Goal: Task Accomplishment & Management: Use online tool/utility

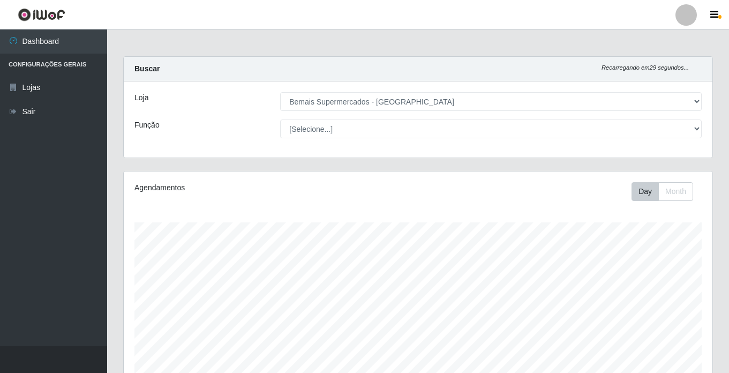
select select "250"
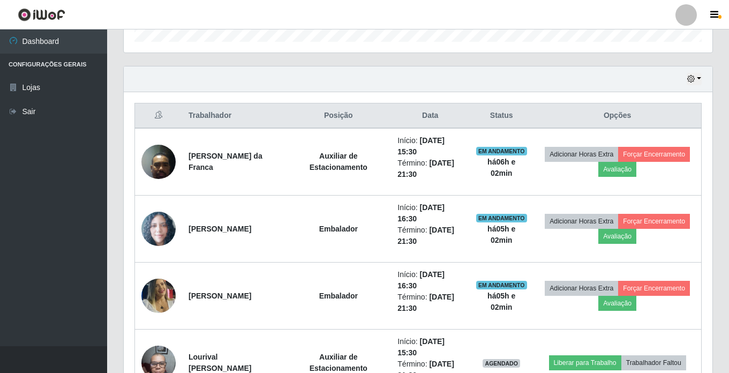
scroll to position [268, 0]
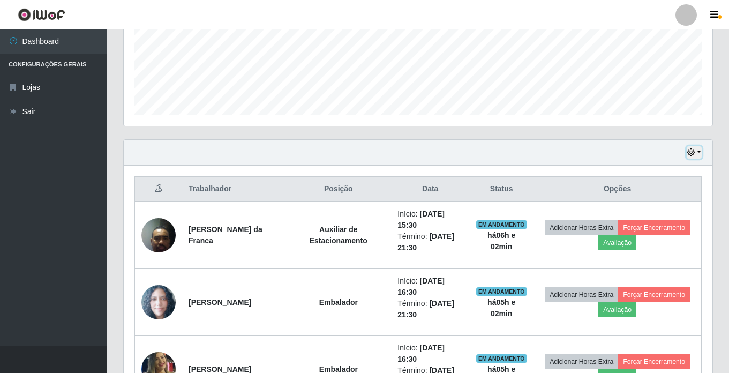
click at [691, 149] on icon "button" at bounding box center [692, 152] width 8 height 8
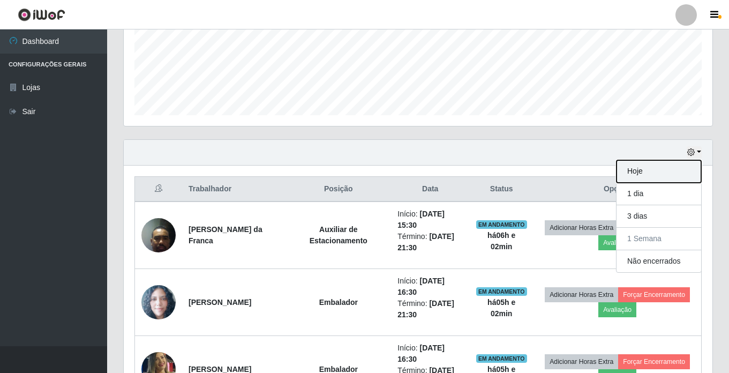
click at [662, 169] on button "Hoje" at bounding box center [659, 171] width 85 height 23
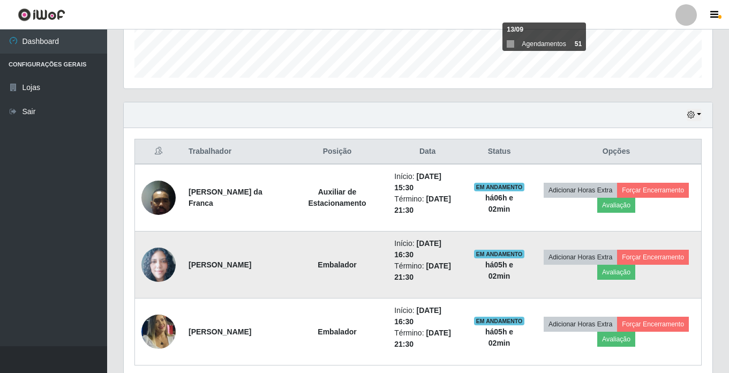
scroll to position [349, 0]
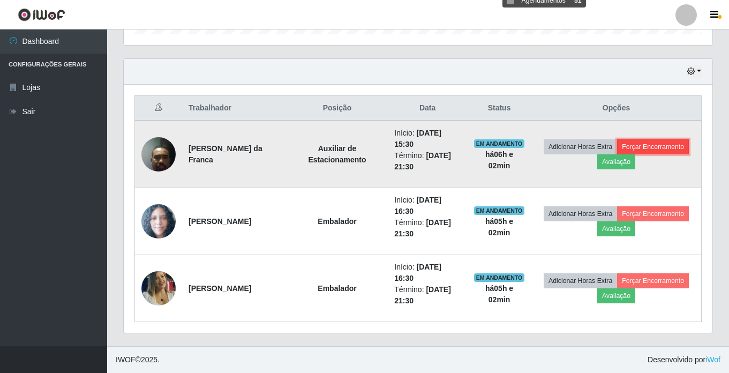
click at [617, 154] on button "Forçar Encerramento" at bounding box center [653, 146] width 72 height 15
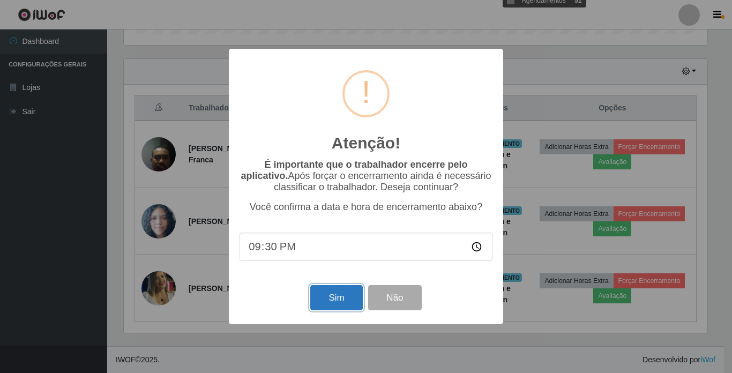
click at [331, 294] on button "Sim" at bounding box center [336, 297] width 52 height 25
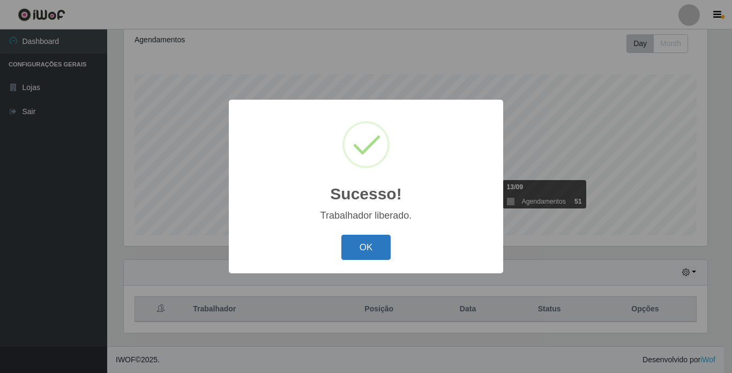
click at [367, 244] on button "OK" at bounding box center [366, 247] width 50 height 25
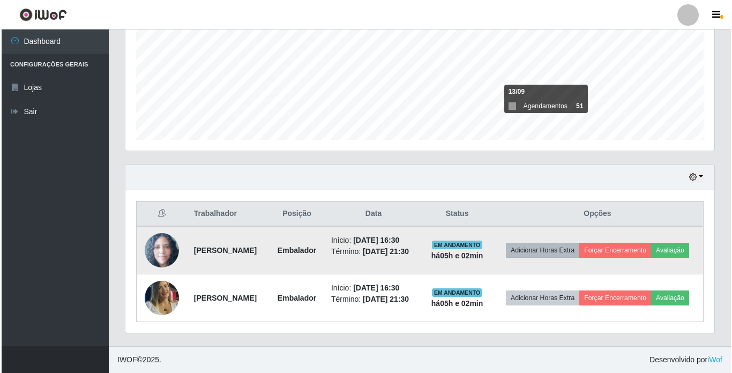
scroll to position [259, 0]
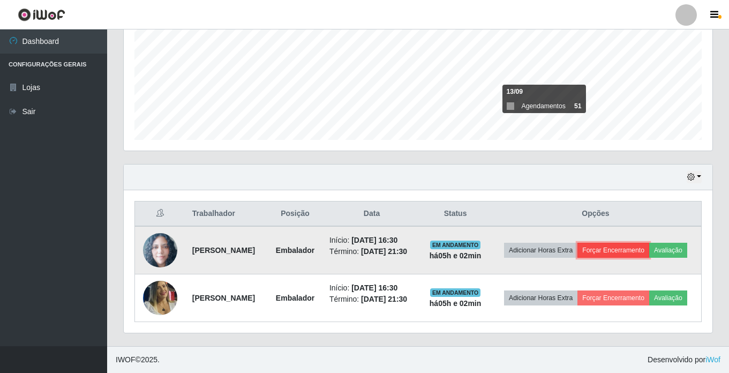
click at [640, 243] on button "Forçar Encerramento" at bounding box center [614, 250] width 72 height 15
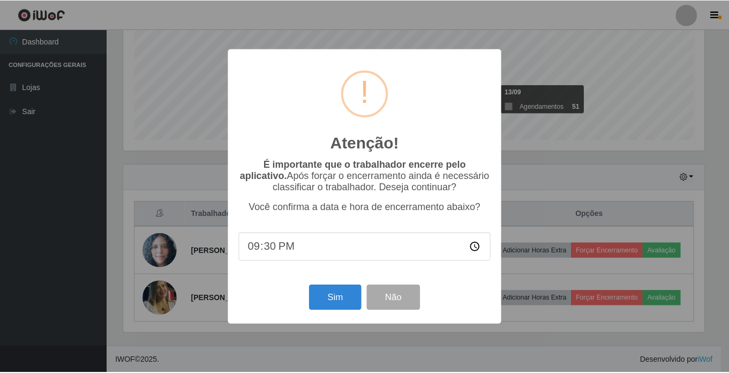
scroll to position [222, 584]
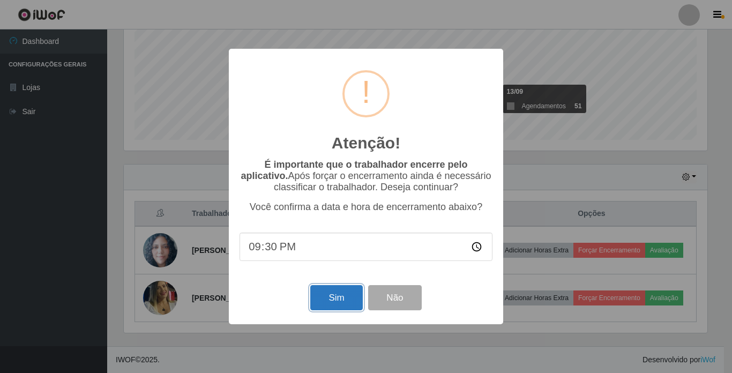
click at [340, 295] on button "Sim" at bounding box center [336, 297] width 52 height 25
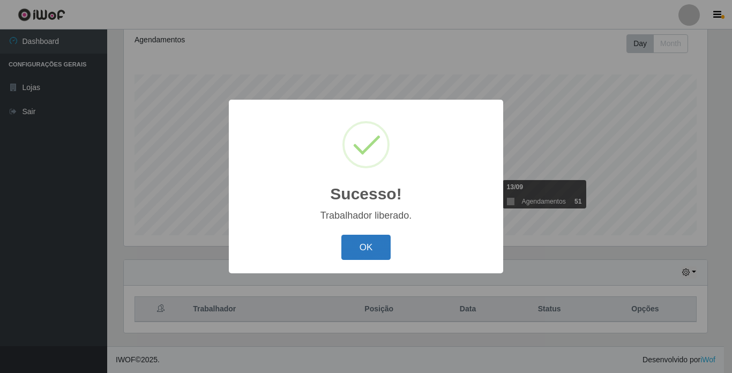
click at [366, 242] on button "OK" at bounding box center [366, 247] width 50 height 25
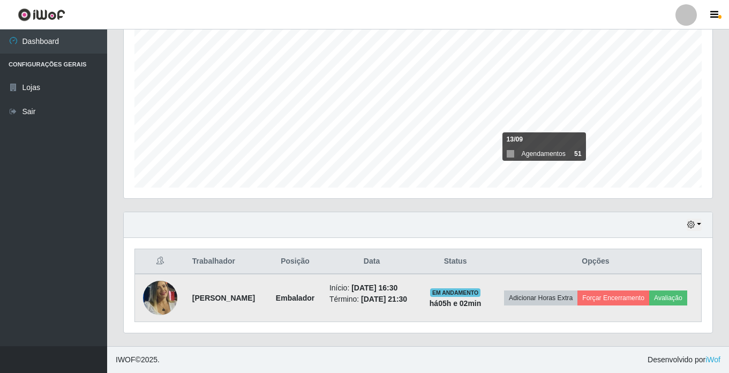
scroll to position [204, 0]
click at [630, 290] on button "Forçar Encerramento" at bounding box center [614, 297] width 72 height 15
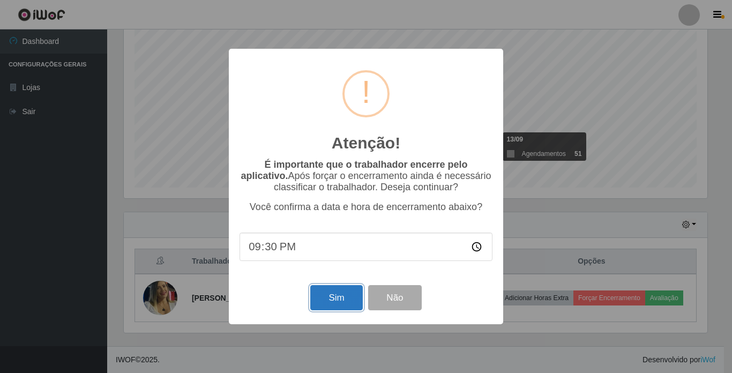
click at [337, 297] on button "Sim" at bounding box center [336, 297] width 52 height 25
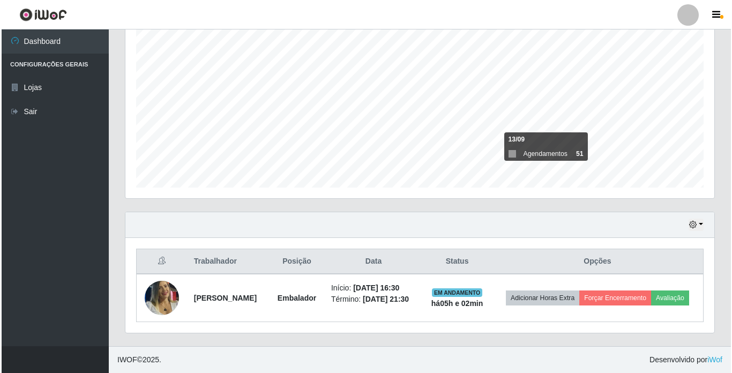
scroll to position [0, 0]
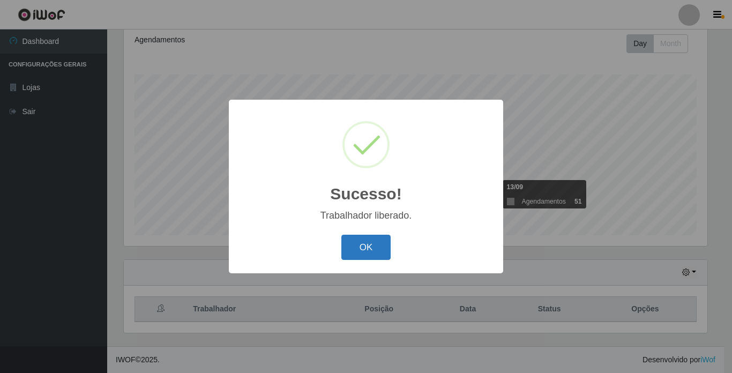
click at [364, 243] on button "OK" at bounding box center [366, 247] width 50 height 25
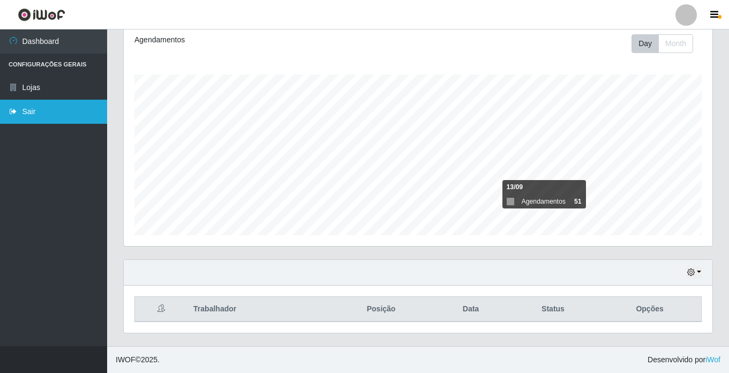
click at [54, 114] on link "Sair" at bounding box center [53, 112] width 107 height 24
